Goal: Transaction & Acquisition: Purchase product/service

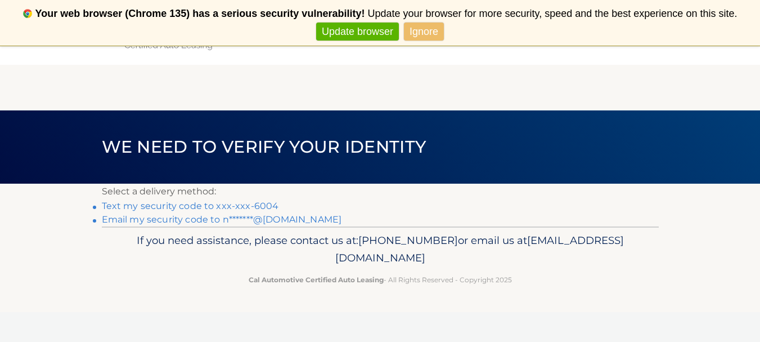
click at [248, 203] on link "Text my security code to xxx-xxx-6004" at bounding box center [190, 205] width 177 height 11
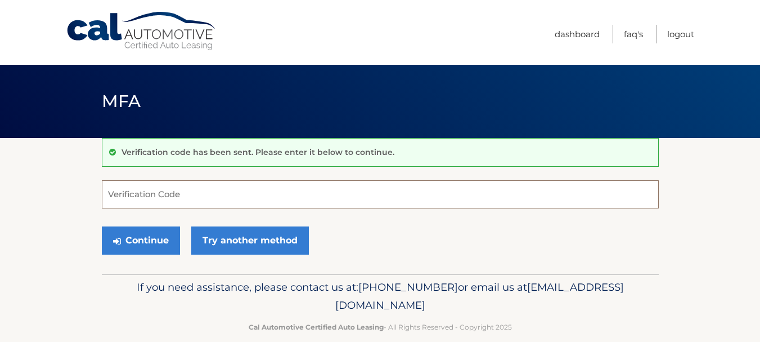
click at [189, 201] on input "Verification Code" at bounding box center [380, 194] width 557 height 28
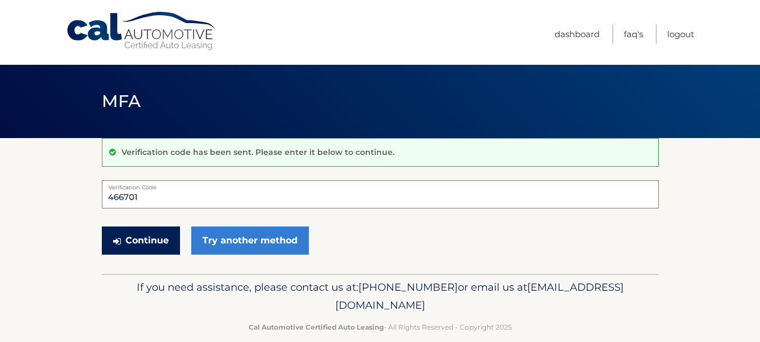
type input "466701"
click at [159, 238] on button "Continue" at bounding box center [141, 240] width 78 height 28
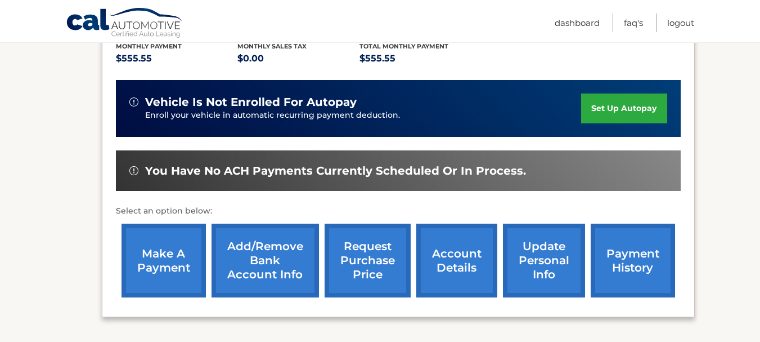
scroll to position [281, 0]
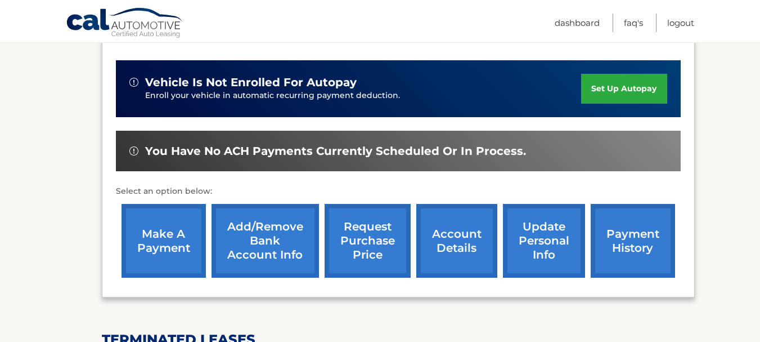
click at [156, 221] on link "make a payment" at bounding box center [164, 241] width 84 height 74
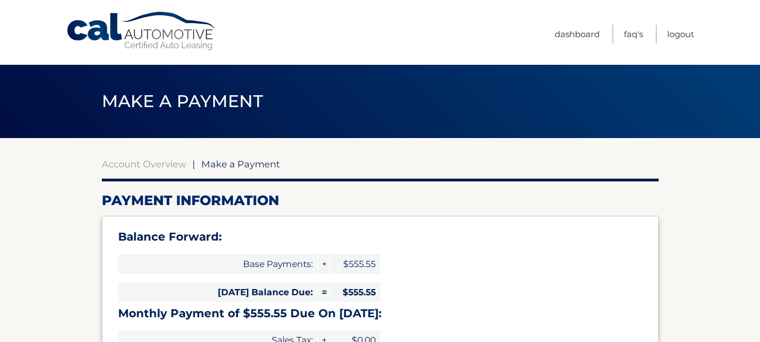
select select "NTJjZmY2YzYtMjRkMS00OTY5LWJiYWQtYjg1YzIwMDBjZDI3"
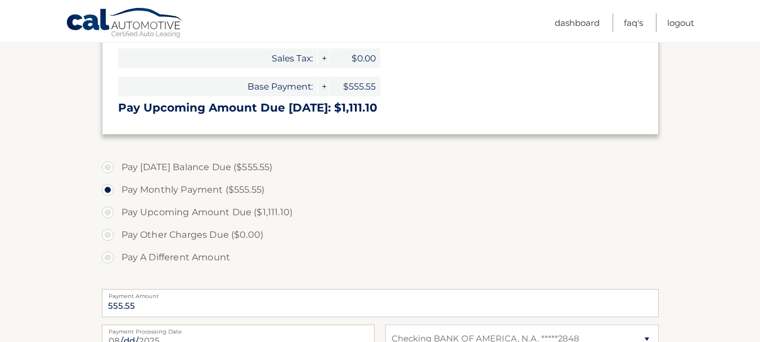
scroll to position [338, 0]
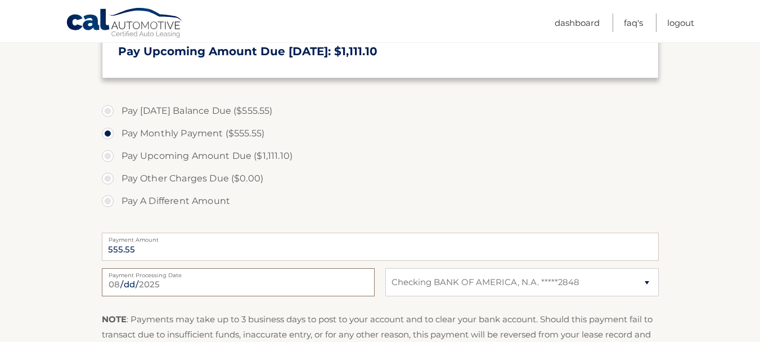
click at [212, 282] on input "[DATE]" at bounding box center [238, 282] width 273 height 28
type input "[DATE]"
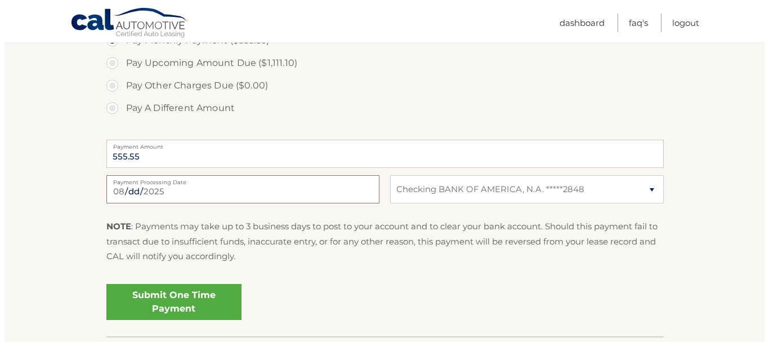
scroll to position [450, 0]
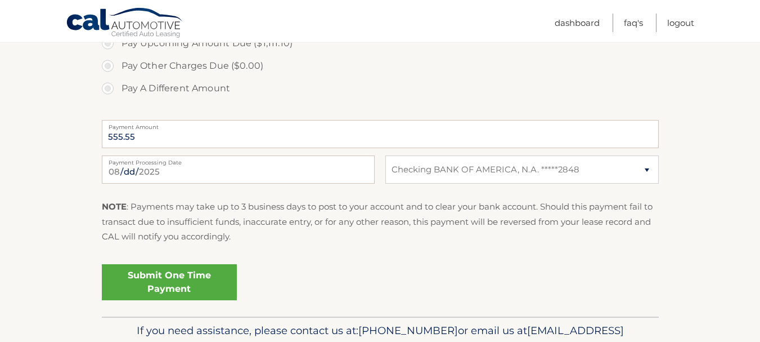
click at [203, 280] on link "Submit One Time Payment" at bounding box center [169, 282] width 135 height 36
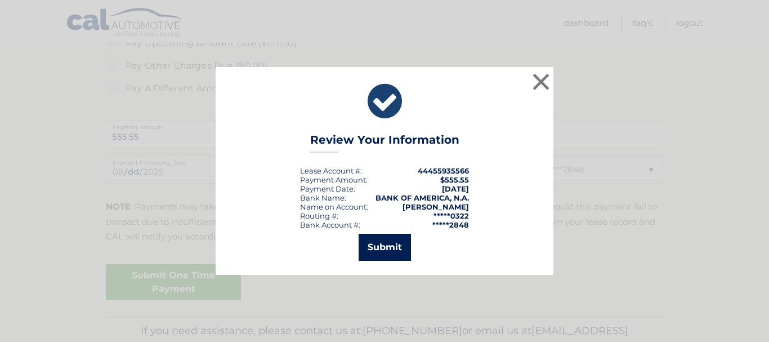
click at [392, 245] on button "Submit" at bounding box center [384, 246] width 52 height 27
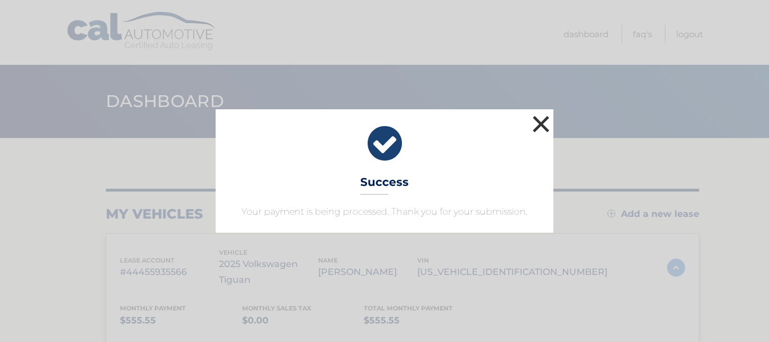
click at [539, 121] on button "×" at bounding box center [540, 124] width 23 height 23
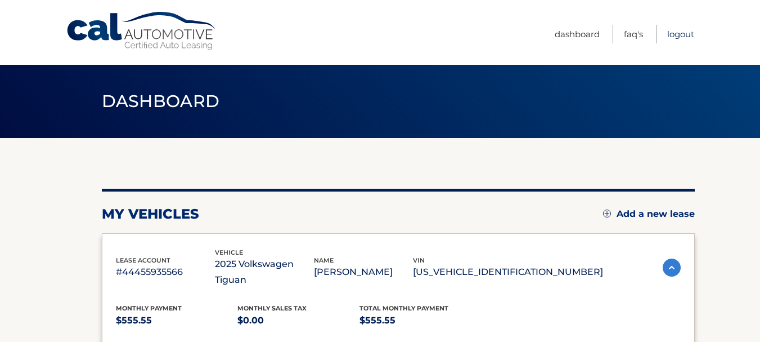
click at [675, 35] on link "Logout" at bounding box center [680, 34] width 27 height 19
